Goal: Complete application form

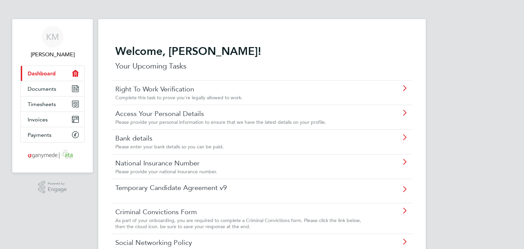
click at [404, 87] on icon at bounding box center [404, 88] width 9 height 5
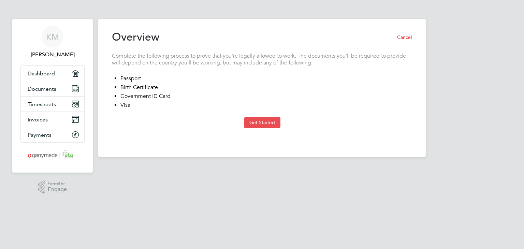
click at [274, 121] on button "Get Started" at bounding box center [262, 122] width 37 height 11
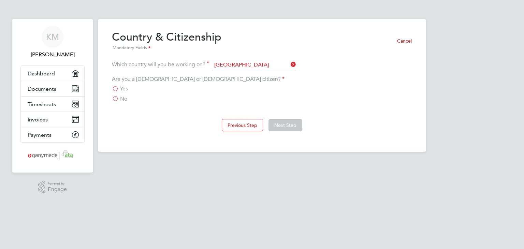
click at [117, 88] on label "Yes" at bounding box center [120, 88] width 16 height 7
click at [0, 0] on input "Yes" at bounding box center [0, 0] width 0 height 0
click at [283, 122] on button "Next Step" at bounding box center [286, 125] width 34 height 12
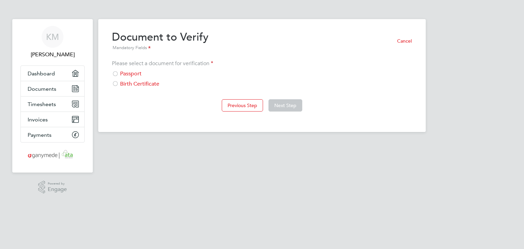
click at [116, 73] on div at bounding box center [115, 74] width 7 height 7
click at [284, 103] on button "Next Step" at bounding box center [286, 105] width 34 height 12
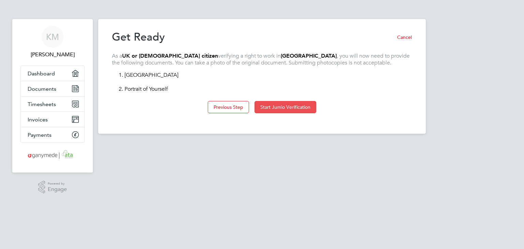
click at [284, 106] on button "Start Jumio Verification" at bounding box center [286, 107] width 62 height 12
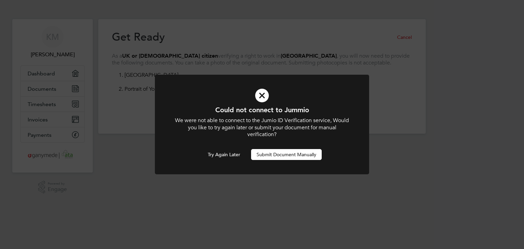
click at [302, 153] on button "Submit Document Manually" at bounding box center [286, 154] width 71 height 11
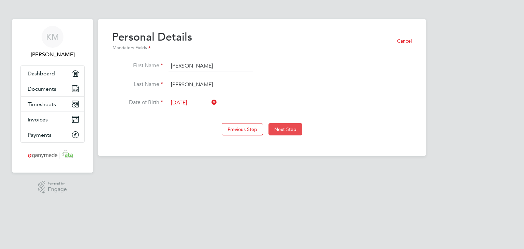
click at [285, 126] on button "Next Step" at bounding box center [286, 129] width 34 height 12
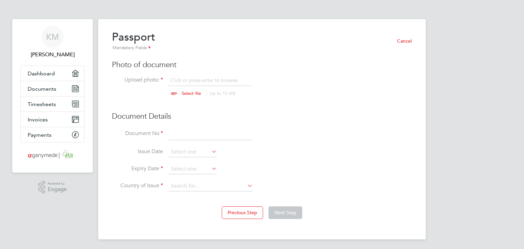
scroll to position [9, 85]
click at [193, 130] on input at bounding box center [211, 134] width 84 height 12
type input "561482968"
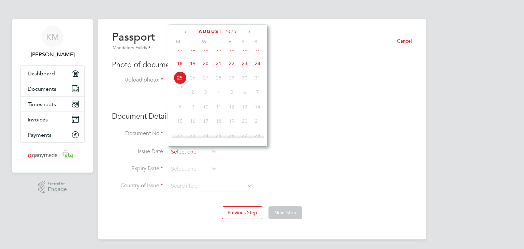
click at [193, 153] on input at bounding box center [193, 152] width 48 height 10
click at [208, 30] on span "August" at bounding box center [211, 32] width 24 height 6
click at [187, 32] on icon at bounding box center [186, 32] width 6 height 8
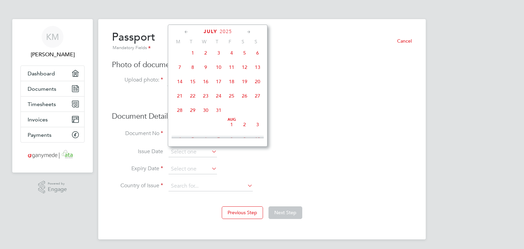
click at [187, 32] on icon at bounding box center [186, 32] width 6 height 8
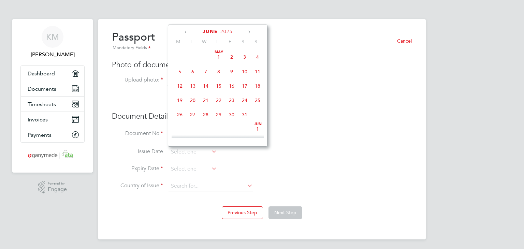
click at [187, 32] on icon at bounding box center [186, 32] width 6 height 8
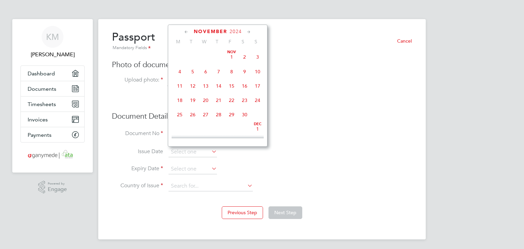
click at [187, 32] on icon at bounding box center [186, 32] width 6 height 8
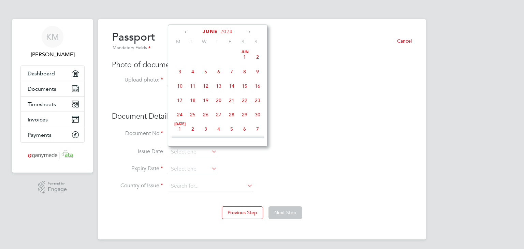
click at [187, 32] on icon at bounding box center [186, 32] width 6 height 8
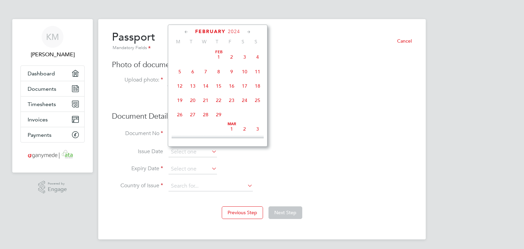
click at [187, 32] on icon at bounding box center [186, 32] width 6 height 8
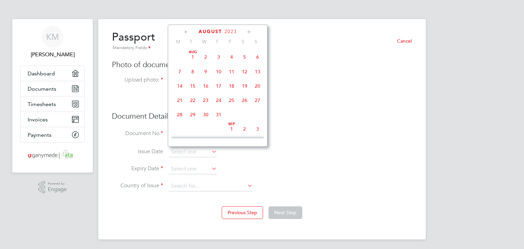
click at [187, 32] on icon at bounding box center [186, 32] width 6 height 8
click at [213, 31] on span "June" at bounding box center [210, 32] width 15 height 6
click at [210, 151] on icon at bounding box center [210, 152] width 0 height 10
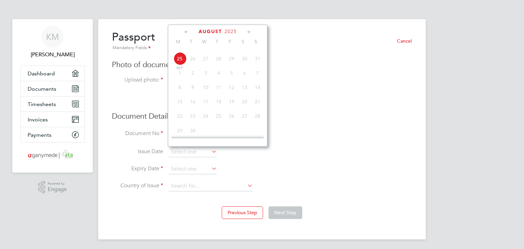
click at [210, 153] on icon at bounding box center [210, 152] width 0 height 10
click at [196, 80] on span "2" at bounding box center [192, 73] width 13 height 13
click at [211, 31] on span "August" at bounding box center [211, 32] width 24 height 6
drag, startPoint x: 210, startPoint y: 32, endPoint x: 231, endPoint y: 33, distance: 21.6
click at [231, 33] on div "[DATE]" at bounding box center [218, 31] width 92 height 6
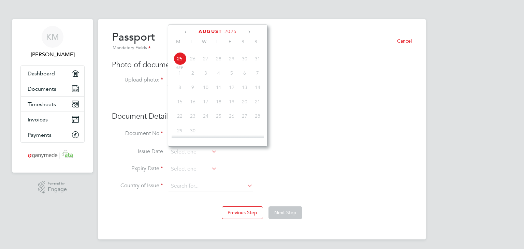
click at [231, 33] on span "2025" at bounding box center [231, 32] width 12 height 6
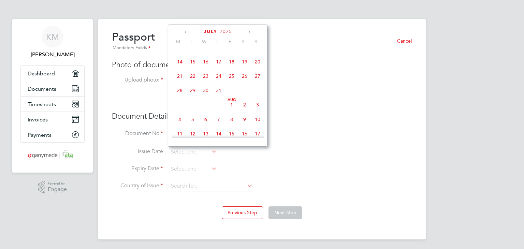
click at [208, 29] on span "July" at bounding box center [211, 32] width 14 height 6
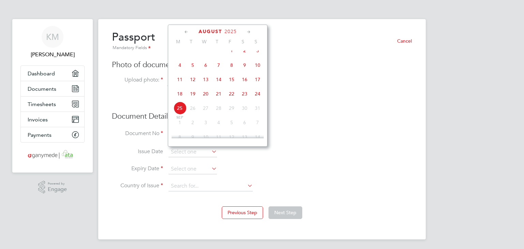
click at [208, 29] on span "August" at bounding box center [211, 32] width 24 height 6
click at [186, 34] on icon at bounding box center [186, 32] width 6 height 8
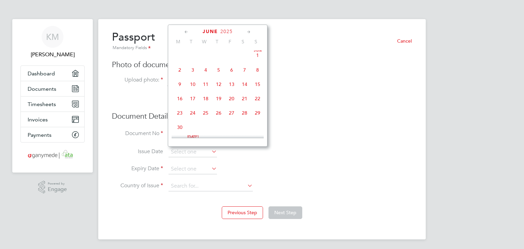
click at [186, 34] on icon at bounding box center [186, 32] width 6 height 8
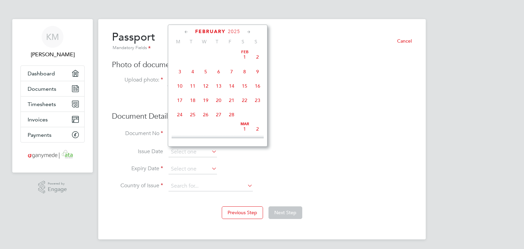
click at [186, 34] on icon at bounding box center [186, 32] width 6 height 8
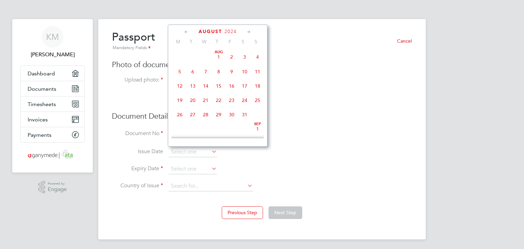
click at [185, 33] on icon at bounding box center [186, 32] width 6 height 8
click at [186, 30] on icon at bounding box center [186, 32] width 6 height 8
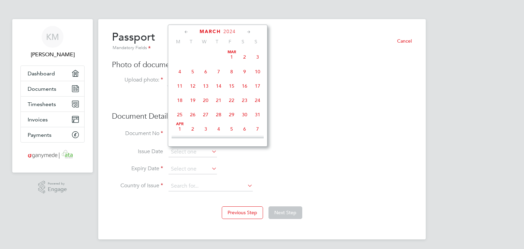
click at [186, 30] on icon at bounding box center [186, 32] width 6 height 8
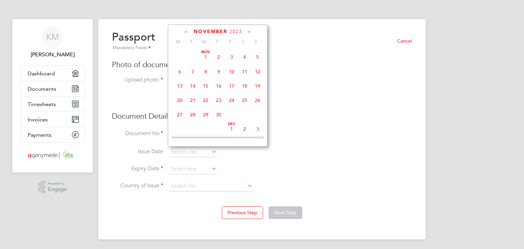
click at [186, 30] on icon at bounding box center [186, 32] width 6 height 8
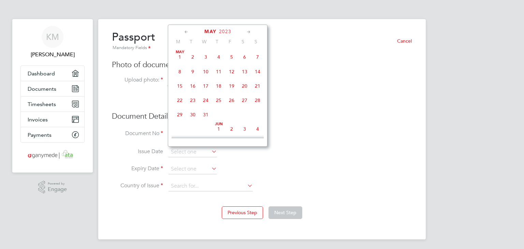
click at [186, 30] on icon at bounding box center [186, 32] width 6 height 8
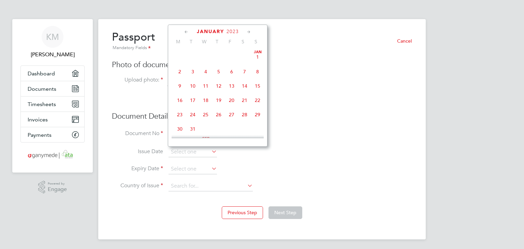
click at [186, 30] on icon at bounding box center [186, 32] width 6 height 8
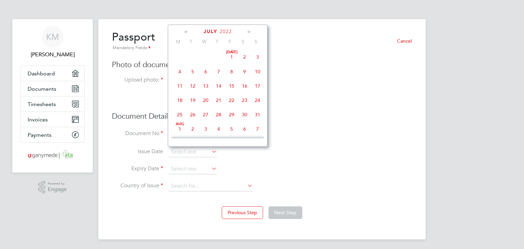
click at [186, 30] on icon at bounding box center [186, 32] width 6 height 8
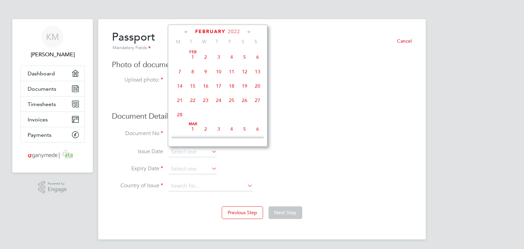
click at [186, 30] on icon at bounding box center [186, 32] width 6 height 8
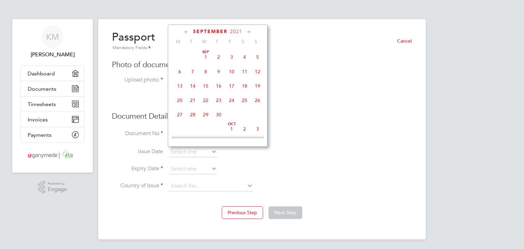
click at [186, 30] on icon at bounding box center [186, 32] width 6 height 8
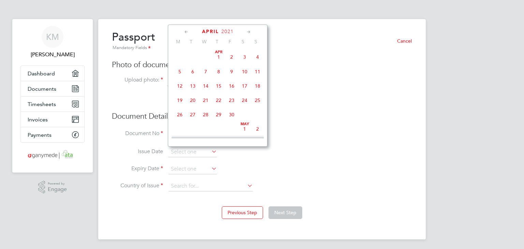
click at [186, 30] on icon at bounding box center [186, 32] width 6 height 8
click at [187, 31] on icon at bounding box center [186, 32] width 6 height 8
click at [322, 115] on h3 "Document Details" at bounding box center [262, 117] width 300 height 10
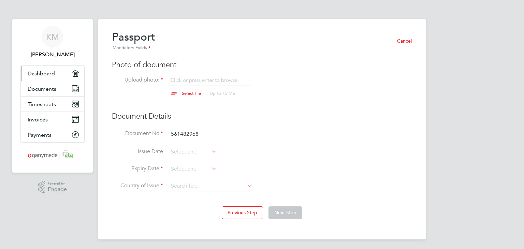
click at [61, 73] on link "Dashboard" at bounding box center [52, 73] width 63 height 15
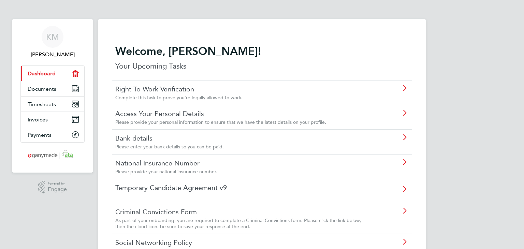
click at [61, 73] on link "Current page: Dashboard" at bounding box center [52, 73] width 63 height 15
